Goal: Transaction & Acquisition: Download file/media

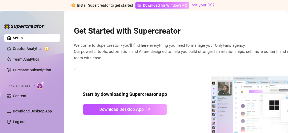
drag, startPoint x: 0, startPoint y: 0, endPoint x: 184, endPoint y: 83, distance: 202.1
click at [184, 83] on div "Get Started with Supercreator Welcome to Supercreator - you’ll find here everyt…" at bounding box center [200, 117] width 260 height 197
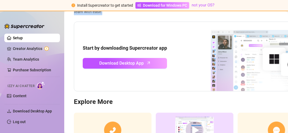
scroll to position [47, 0]
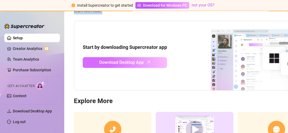
click at [143, 63] on span "Download Desktop App" at bounding box center [122, 62] width 44 height 7
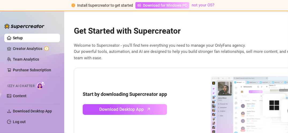
click at [163, 6] on span "Download for Windows PC" at bounding box center [165, 5] width 44 height 6
click at [164, 7] on span "Download for Windows PC" at bounding box center [165, 5] width 44 height 6
click at [165, 6] on span "Download for Windows PC" at bounding box center [165, 5] width 44 height 6
click at [164, 5] on span "Download for Windows PC" at bounding box center [165, 5] width 44 height 6
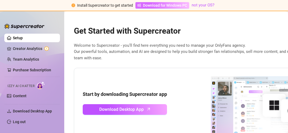
click at [164, 5] on span "Download for Windows PC" at bounding box center [165, 5] width 44 height 6
click at [164, 6] on span "Download for Windows PC" at bounding box center [165, 5] width 44 height 6
